Goal: Find specific page/section: Find specific page/section

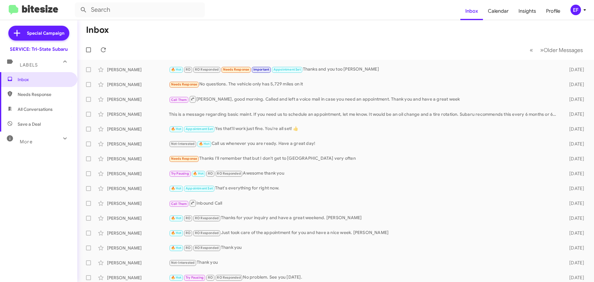
click at [31, 124] on span "Save a Deal" at bounding box center [29, 124] width 23 height 6
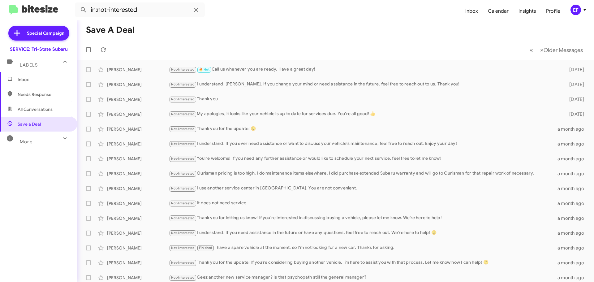
click at [63, 138] on icon at bounding box center [64, 138] width 3 height 2
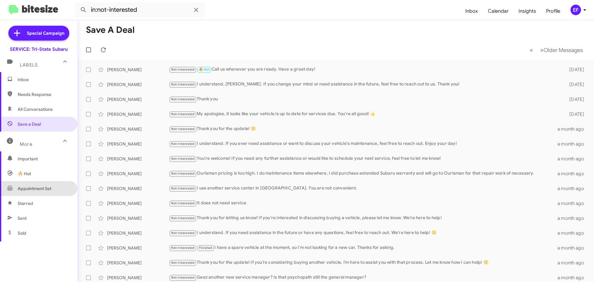
click at [38, 188] on span "Appointment Set" at bounding box center [35, 188] width 34 height 6
type input "in:appointment-set"
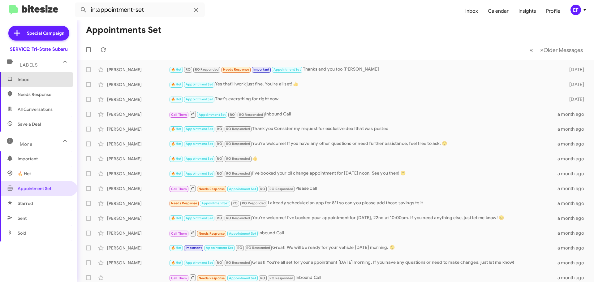
click at [25, 80] on span "Inbox" at bounding box center [44, 79] width 53 height 6
